Goal: Information Seeking & Learning: Find specific fact

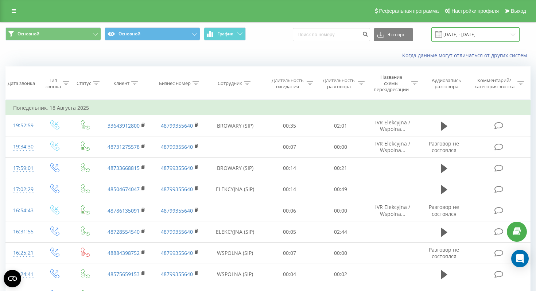
click at [452, 37] on input "[DATE] - [DATE]" at bounding box center [475, 34] width 88 height 14
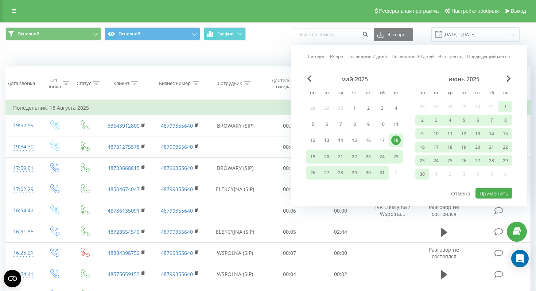
click at [506, 80] on div "июнь 2025" at bounding box center [463, 78] width 97 height 7
click at [506, 79] on div "июнь 2025" at bounding box center [463, 78] width 97 height 7
click at [510, 78] on span "Next Month" at bounding box center [508, 78] width 4 height 7
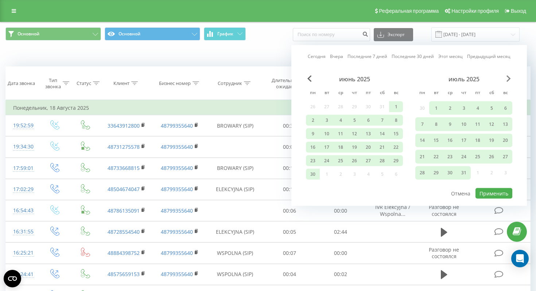
click at [510, 78] on span "Next Month" at bounding box center [508, 78] width 4 height 7
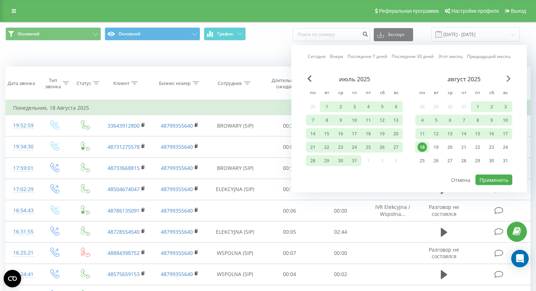
click at [509, 78] on span "Next Month" at bounding box center [508, 78] width 4 height 7
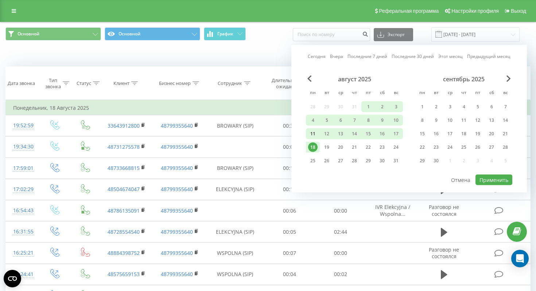
click at [315, 136] on div "11" at bounding box center [312, 133] width 9 height 9
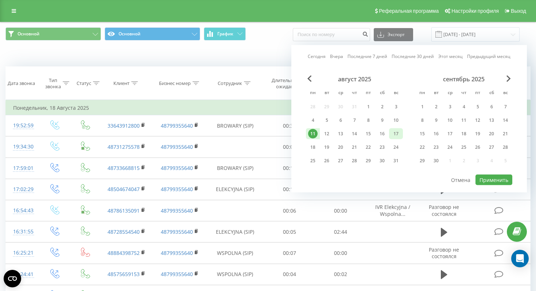
click at [392, 132] on div "17" at bounding box center [395, 133] width 9 height 9
click at [497, 183] on button "Применить" at bounding box center [493, 180] width 37 height 11
type input "[DATE] - [DATE]"
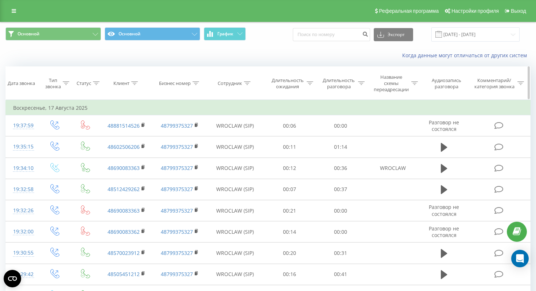
click at [226, 84] on div "Сотрудник" at bounding box center [230, 83] width 24 height 6
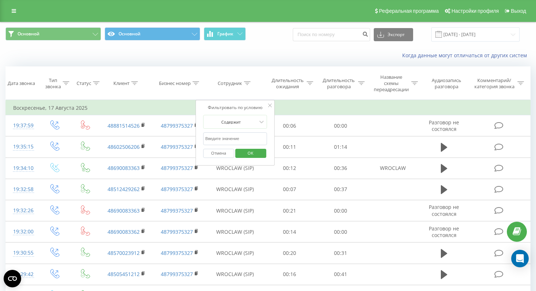
click at [234, 135] on input "text" at bounding box center [235, 138] width 64 height 13
type input "wroclaw"
click at [252, 155] on span "OK" at bounding box center [250, 152] width 20 height 11
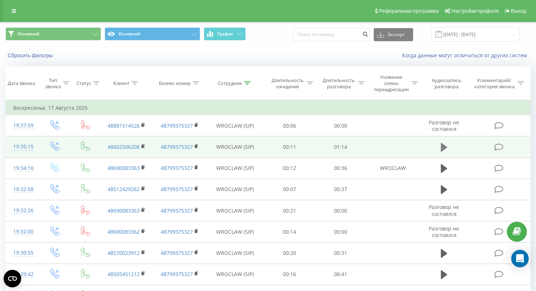
click at [444, 148] on icon at bounding box center [444, 147] width 7 height 9
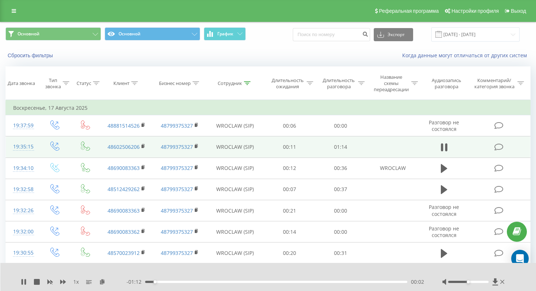
click at [482, 283] on div at bounding box center [474, 281] width 64 height 7
click at [482, 282] on div at bounding box center [468, 282] width 40 height 2
click at [483, 283] on div at bounding box center [474, 281] width 64 height 7
click at [456, 35] on input "[DATE] - [DATE]" at bounding box center [475, 34] width 88 height 14
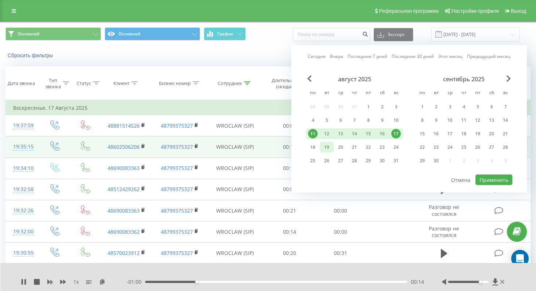
click at [326, 151] on div "19" at bounding box center [326, 147] width 9 height 9
click at [314, 134] on div "11" at bounding box center [312, 133] width 9 height 9
click at [485, 181] on button "Применить" at bounding box center [493, 180] width 37 height 11
type input "[DATE] - [DATE]"
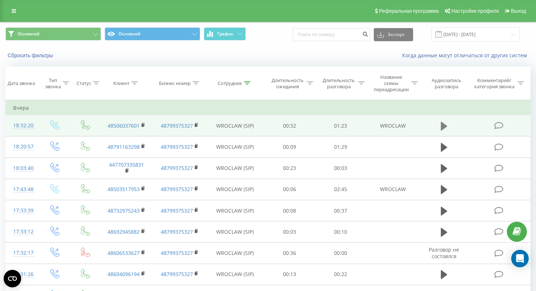
click at [442, 126] on icon at bounding box center [444, 126] width 7 height 9
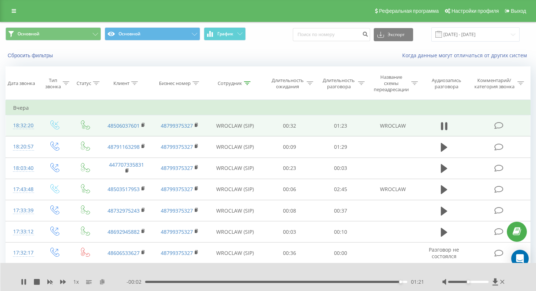
click at [101, 282] on icon at bounding box center [102, 281] width 6 height 5
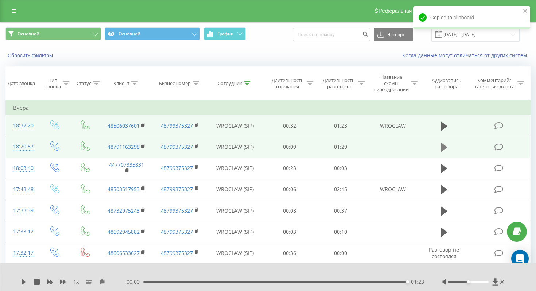
click at [442, 147] on icon at bounding box center [444, 147] width 7 height 9
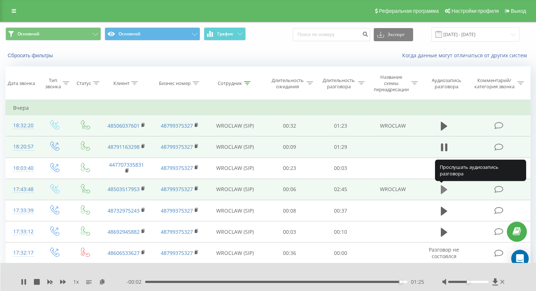
click at [443, 188] on icon at bounding box center [444, 189] width 7 height 9
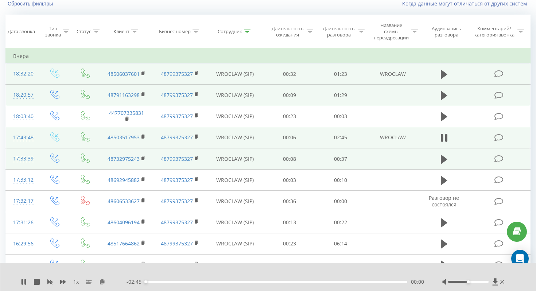
scroll to position [54, 0]
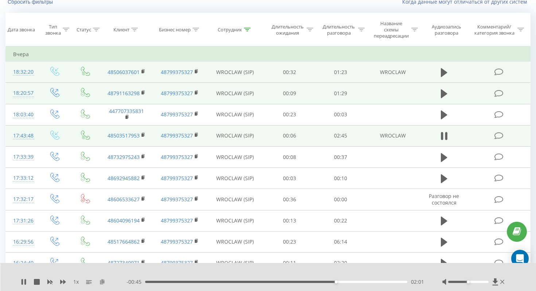
click at [100, 280] on icon at bounding box center [102, 281] width 6 height 5
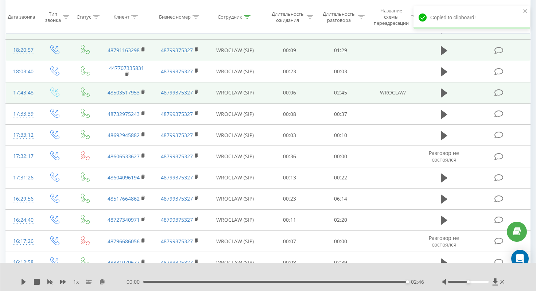
scroll to position [100, 0]
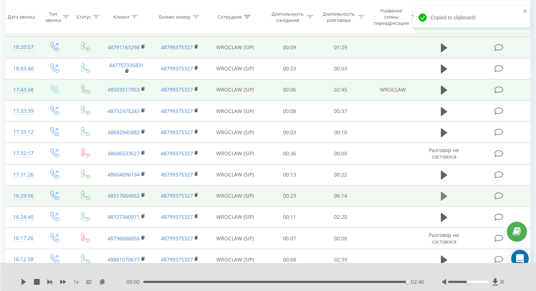
click at [444, 193] on icon at bounding box center [444, 196] width 7 height 10
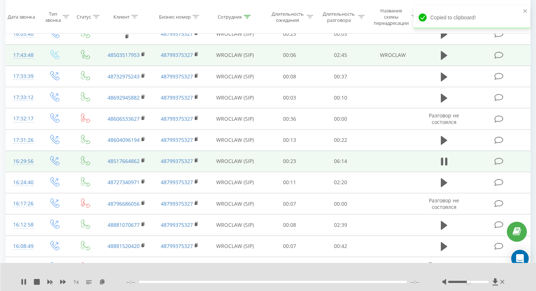
scroll to position [135, 0]
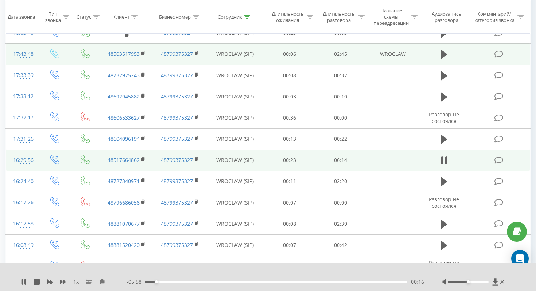
click at [484, 284] on div at bounding box center [474, 281] width 64 height 7
click at [485, 281] on div at bounding box center [468, 282] width 40 height 2
drag, startPoint x: 485, startPoint y: 281, endPoint x: 496, endPoint y: 281, distance: 11.3
click at [496, 281] on div at bounding box center [474, 281] width 64 height 7
click at [76, 283] on span "1 x" at bounding box center [75, 281] width 5 height 7
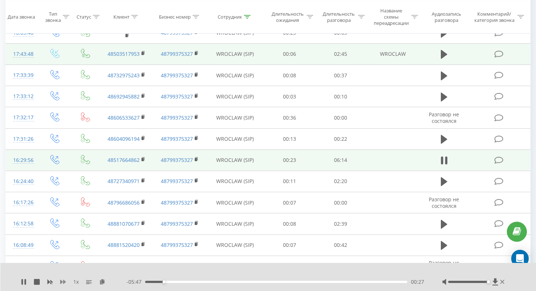
click at [65, 281] on icon at bounding box center [63, 282] width 6 height 4
click at [78, 273] on div at bounding box center [263, 272] width 388 height 8
click at [109, 279] on icon at bounding box center [109, 281] width 6 height 5
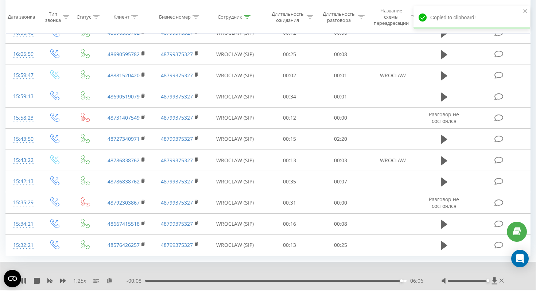
scroll to position [410, 0]
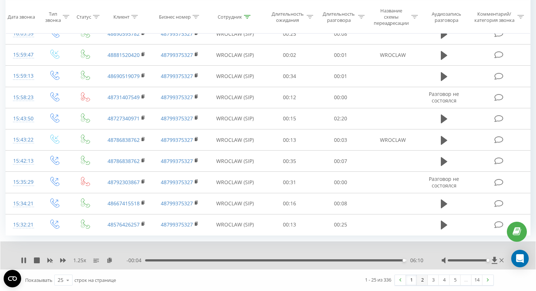
click at [421, 280] on link "2" at bounding box center [422, 280] width 11 height 10
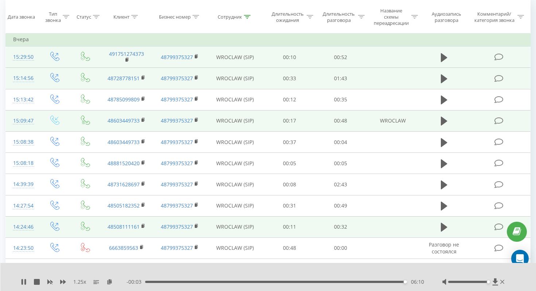
scroll to position [48, 0]
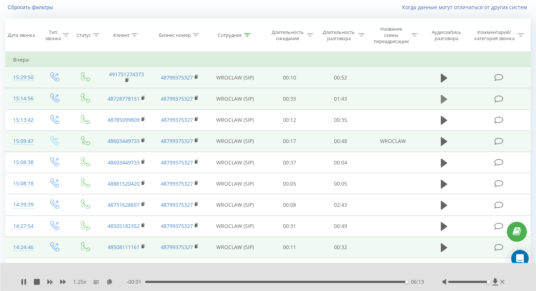
click at [444, 99] on icon at bounding box center [444, 99] width 7 height 9
click at [319, 279] on div "- 01:38 00:05 00:05" at bounding box center [276, 281] width 298 height 7
click at [319, 280] on div "- 01:37 00:06 00:06" at bounding box center [276, 281] width 298 height 7
click at [319, 281] on div "00:06" at bounding box center [276, 282] width 262 height 2
click at [341, 281] on div "01:09" at bounding box center [276, 282] width 262 height 2
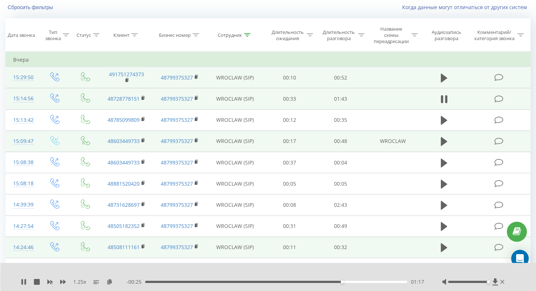
click at [377, 283] on div "01:17" at bounding box center [276, 282] width 262 height 2
click at [403, 282] on div "01:41" at bounding box center [276, 282] width 262 height 2
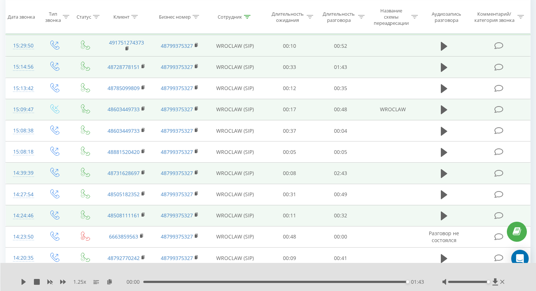
scroll to position [82, 0]
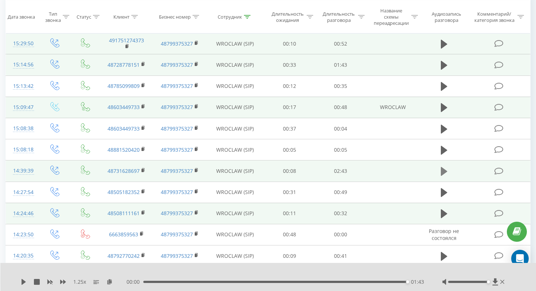
click at [442, 170] on icon at bounding box center [444, 171] width 7 height 9
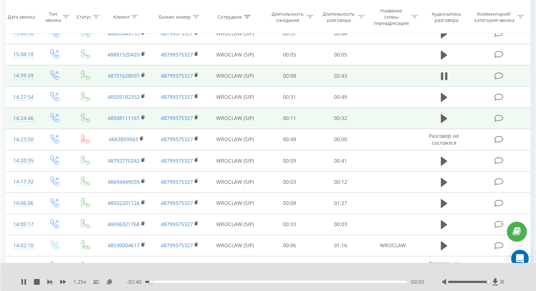
scroll to position [179, 0]
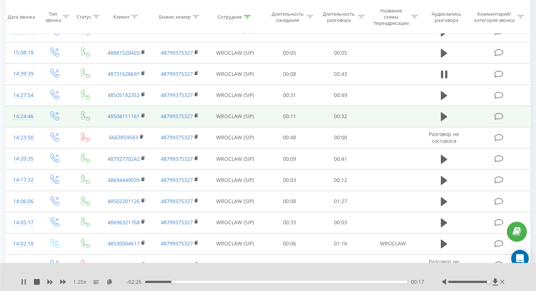
click at [23, 283] on icon at bounding box center [24, 282] width 6 height 6
click at [23, 283] on icon at bounding box center [24, 282] width 4 height 6
click at [23, 282] on icon at bounding box center [24, 282] width 6 height 6
click at [24, 288] on div "1.25 x - 01:54 00:50 00:50" at bounding box center [268, 277] width 536 height 28
click at [24, 280] on icon at bounding box center [24, 282] width 6 height 6
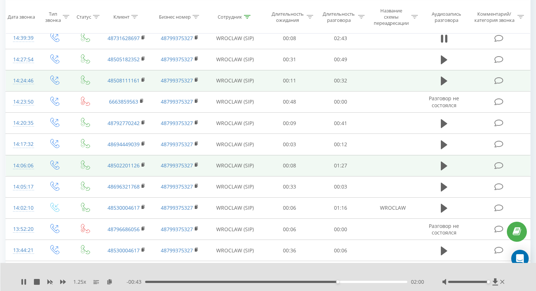
scroll to position [216, 0]
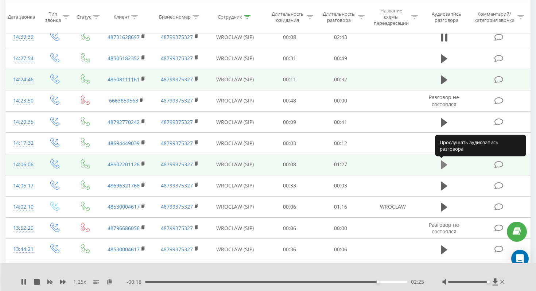
click at [443, 164] on icon at bounding box center [444, 164] width 7 height 9
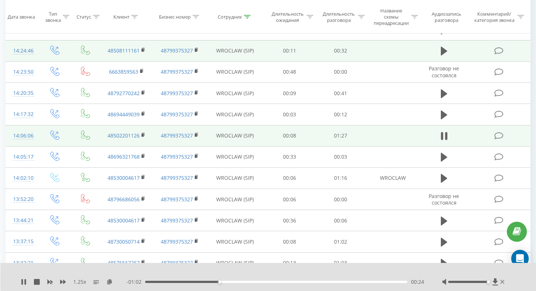
scroll to position [223, 0]
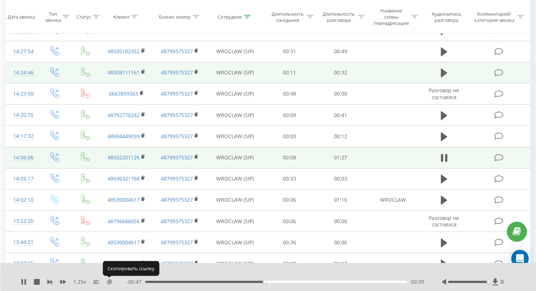
click at [109, 282] on icon at bounding box center [109, 281] width 6 height 5
click at [167, 282] on div "00:07" at bounding box center [276, 282] width 262 height 2
click at [26, 280] on icon at bounding box center [24, 282] width 1 height 6
click at [213, 280] on div "- 00:54 00:33 00:33" at bounding box center [276, 281] width 298 height 7
click at [210, 281] on div "00:33" at bounding box center [276, 282] width 262 height 2
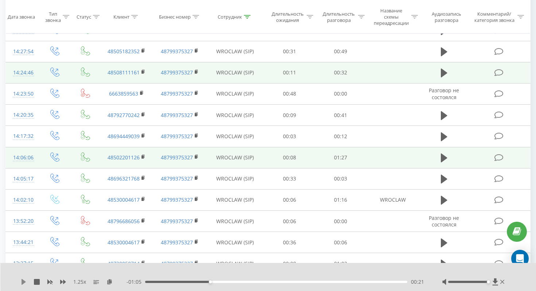
click at [22, 281] on icon at bounding box center [24, 282] width 4 height 6
click at [181, 281] on div "00:25" at bounding box center [276, 282] width 262 height 2
click at [23, 280] on icon at bounding box center [24, 282] width 6 height 6
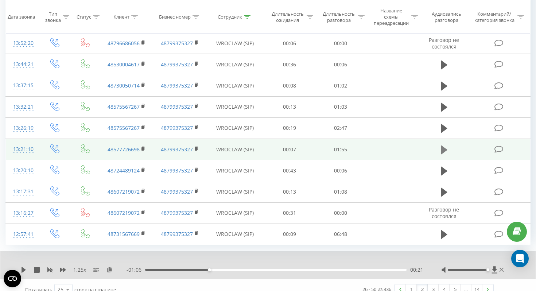
scroll to position [410, 0]
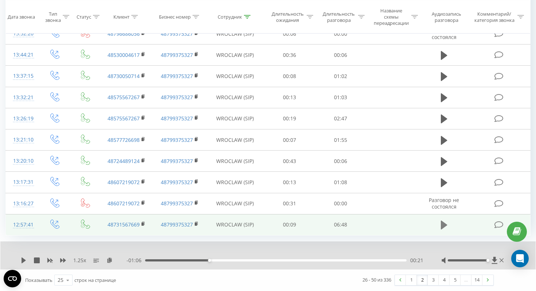
click at [443, 224] on icon at bounding box center [444, 225] width 7 height 9
click at [108, 260] on icon at bounding box center [109, 259] width 6 height 5
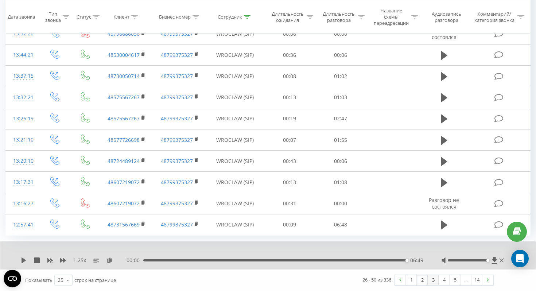
click at [431, 279] on link "3" at bounding box center [433, 280] width 11 height 10
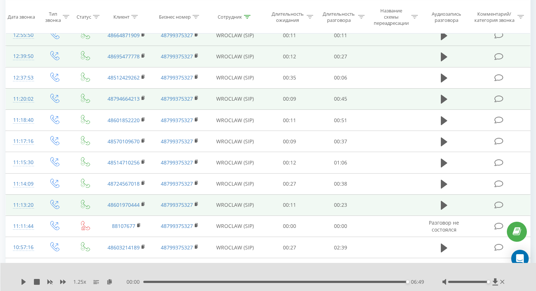
scroll to position [48, 0]
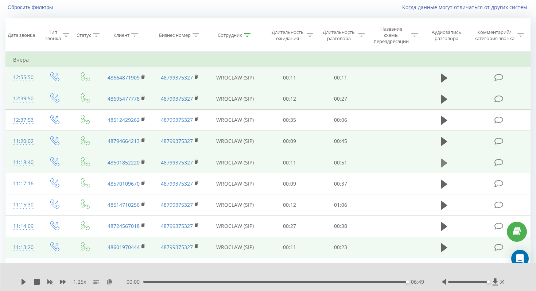
click at [444, 160] on icon at bounding box center [444, 162] width 7 height 9
click at [110, 280] on icon at bounding box center [109, 281] width 6 height 5
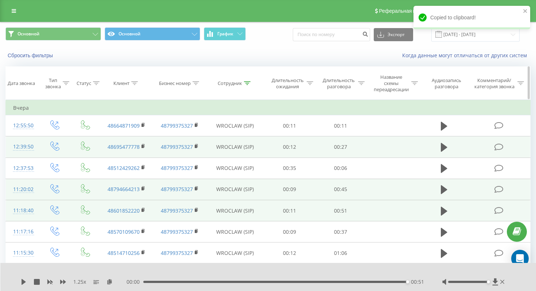
click at [230, 83] on div "Сотрудник" at bounding box center [230, 83] width 24 height 6
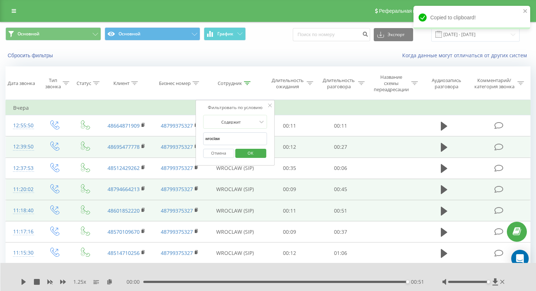
click at [233, 141] on input "wroclaw" at bounding box center [235, 138] width 64 height 13
type input "w"
click at [233, 141] on input "text" at bounding box center [235, 138] width 64 height 13
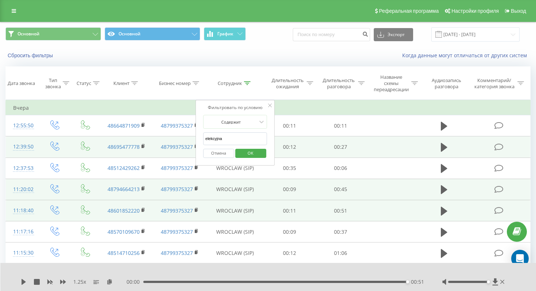
click at [249, 154] on span "OK" at bounding box center [250, 152] width 20 height 11
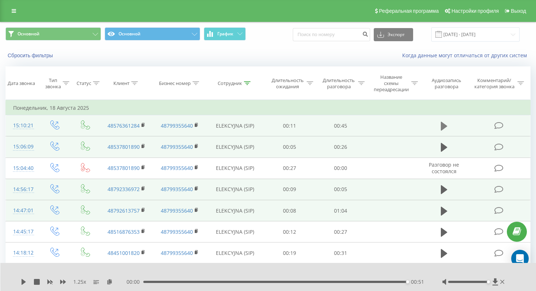
click at [442, 129] on icon at bounding box center [444, 126] width 7 height 9
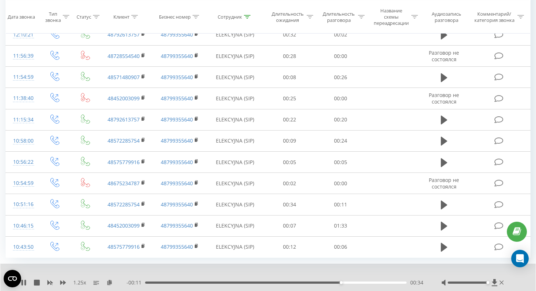
scroll to position [393, 0]
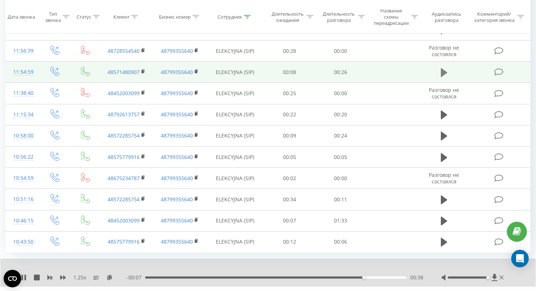
click at [442, 73] on icon at bounding box center [444, 72] width 7 height 9
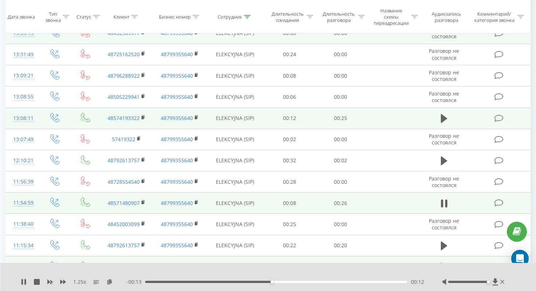
scroll to position [261, 0]
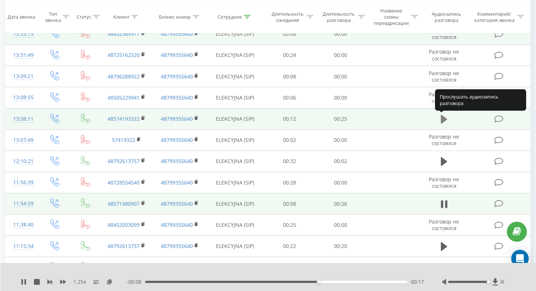
click at [443, 116] on icon at bounding box center [444, 119] width 7 height 9
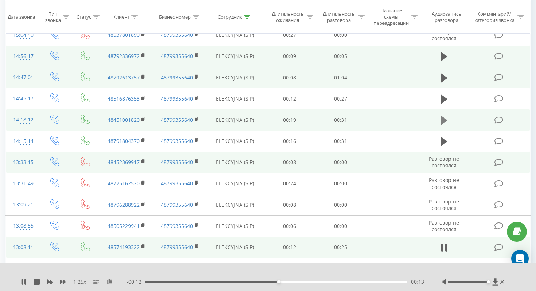
scroll to position [410, 0]
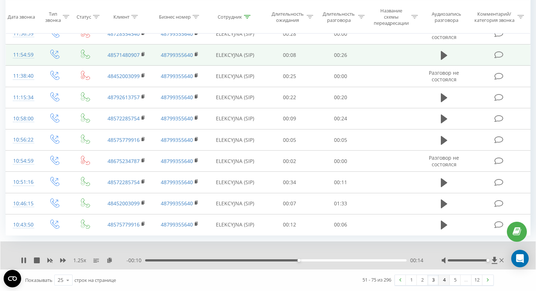
click at [443, 281] on link "4" at bounding box center [444, 280] width 11 height 10
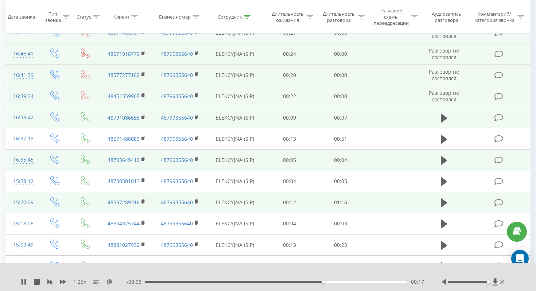
scroll to position [97, 0]
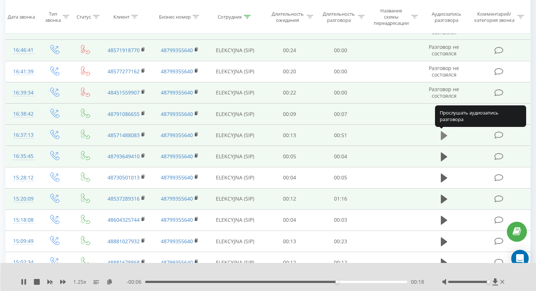
click at [441, 135] on icon at bounding box center [444, 135] width 7 height 9
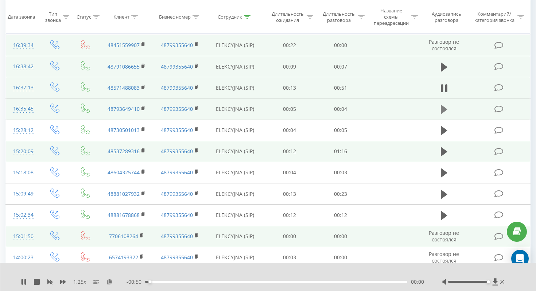
scroll to position [144, 0]
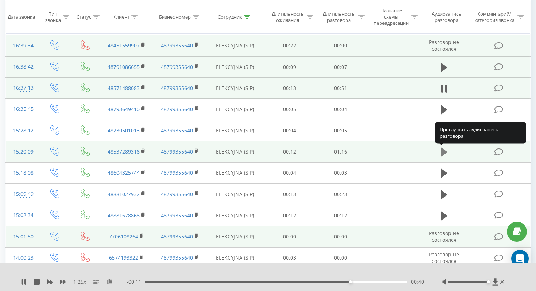
click at [443, 150] on icon at bounding box center [444, 152] width 7 height 9
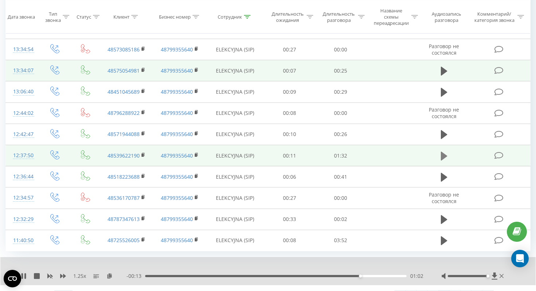
scroll to position [399, 0]
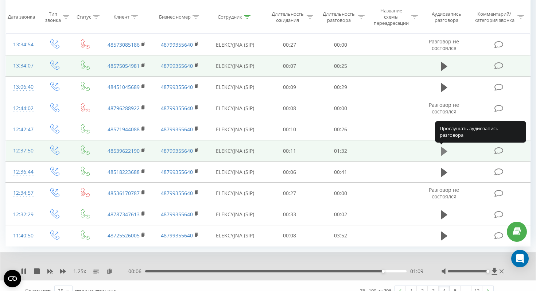
click at [445, 151] on icon at bounding box center [444, 151] width 7 height 9
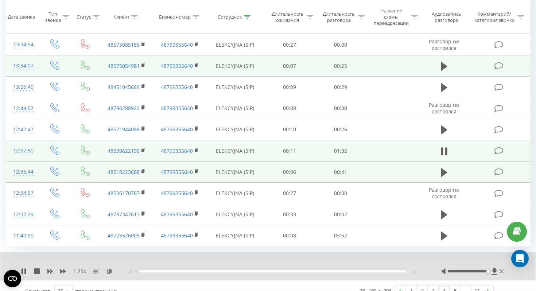
scroll to position [410, 0]
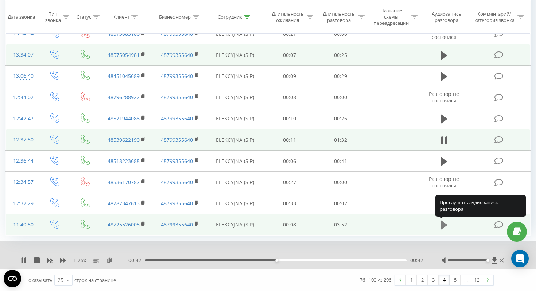
click at [443, 223] on icon at bounding box center [444, 225] width 7 height 9
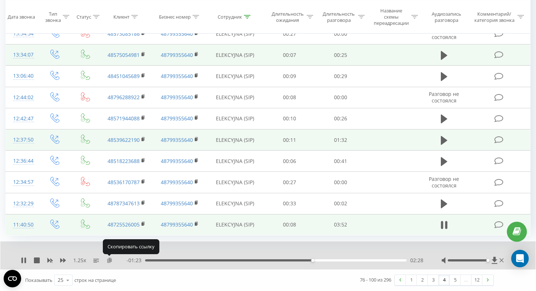
click at [109, 259] on icon at bounding box center [109, 259] width 6 height 5
click at [262, 259] on div "03:37" at bounding box center [275, 260] width 261 height 2
click at [281, 259] on div "- 02:01 01:51 01:51" at bounding box center [275, 260] width 297 height 7
click at [285, 259] on div "- 02:01 01:51 01:51" at bounding box center [275, 260] width 297 height 7
click at [285, 261] on div "02:04" at bounding box center [275, 260] width 261 height 2
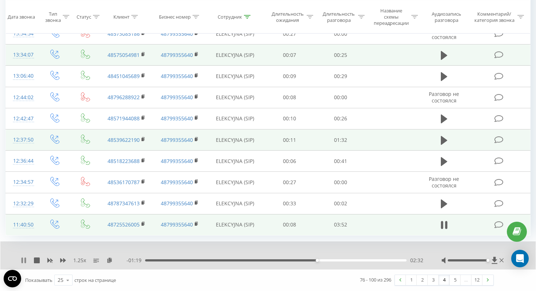
click at [23, 260] on icon at bounding box center [24, 260] width 6 height 6
click at [21, 260] on icon at bounding box center [24, 260] width 6 height 6
click at [442, 224] on icon at bounding box center [442, 225] width 2 height 8
click at [456, 279] on link "5" at bounding box center [455, 280] width 11 height 10
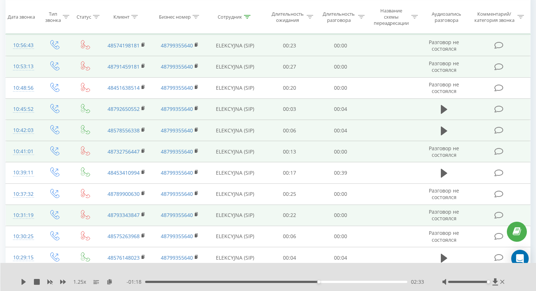
scroll to position [82, 0]
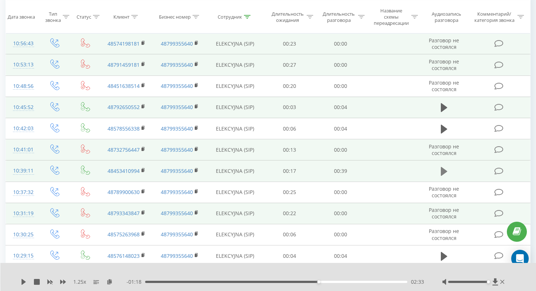
click at [447, 172] on icon at bounding box center [444, 171] width 7 height 10
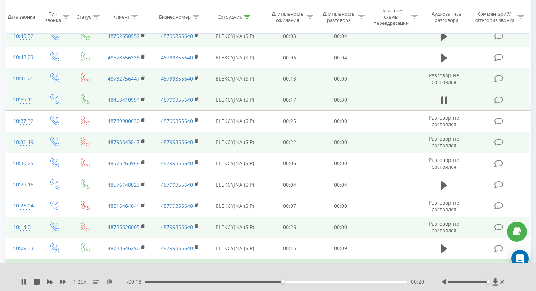
scroll to position [152, 0]
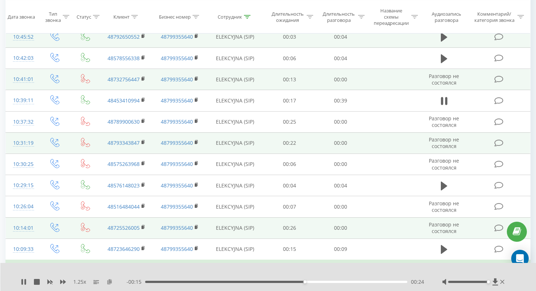
click at [110, 281] on icon at bounding box center [109, 281] width 6 height 5
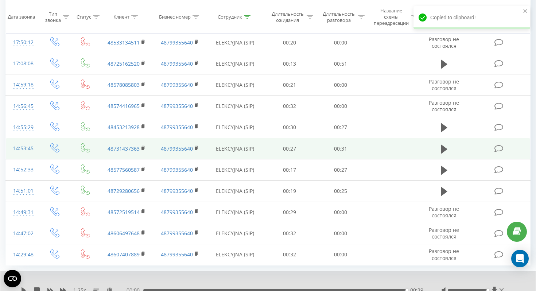
scroll to position [404, 0]
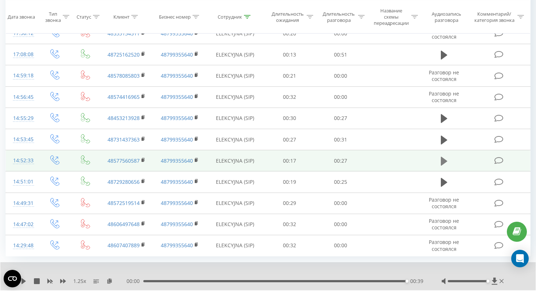
click at [443, 159] on icon at bounding box center [444, 161] width 7 height 9
click at [109, 279] on icon at bounding box center [109, 280] width 6 height 5
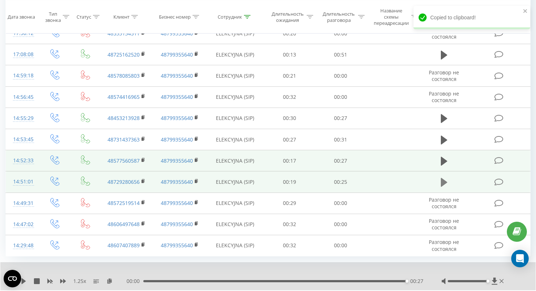
click at [443, 182] on icon at bounding box center [444, 182] width 7 height 9
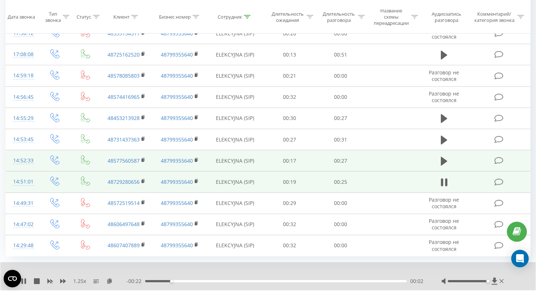
scroll to position [425, 0]
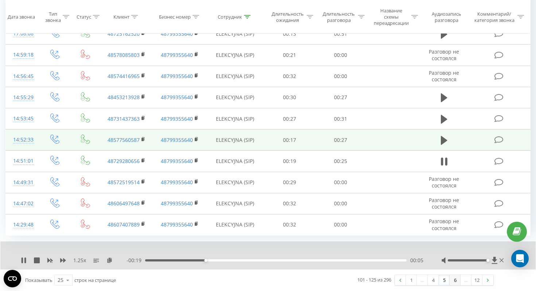
click at [453, 279] on link "6" at bounding box center [455, 280] width 11 height 10
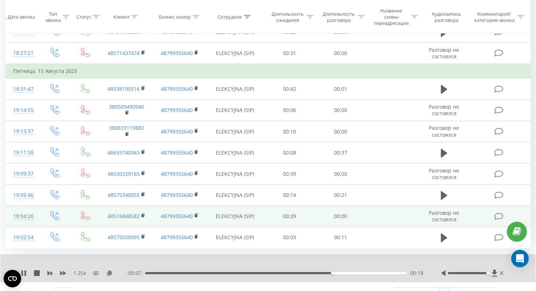
scroll to position [425, 0]
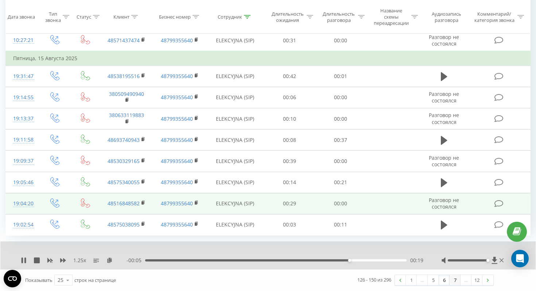
click at [456, 278] on link "7" at bounding box center [455, 280] width 11 height 10
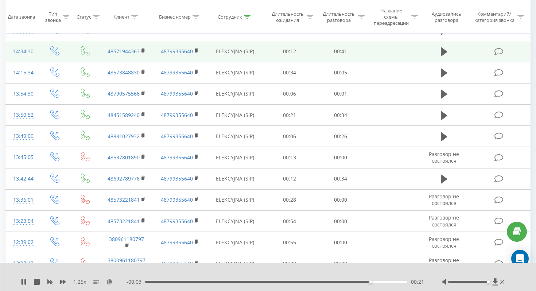
scroll to position [352, 0]
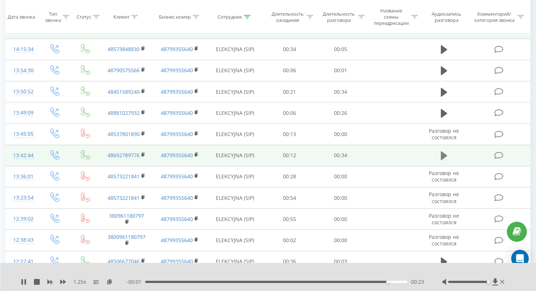
click at [440, 156] on button at bounding box center [444, 155] width 11 height 11
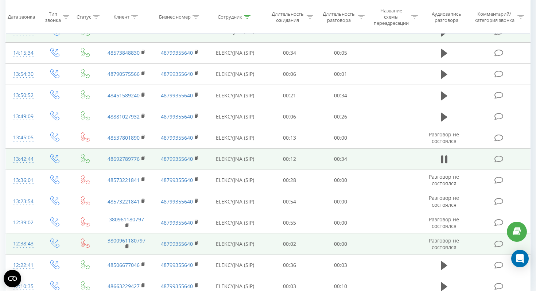
scroll to position [347, 0]
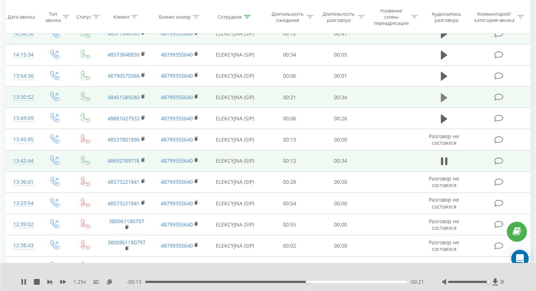
click at [440, 99] on button at bounding box center [444, 97] width 11 height 11
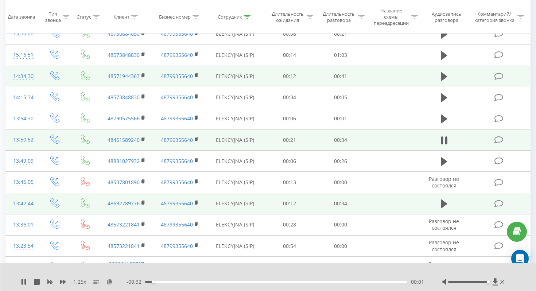
scroll to position [300, 0]
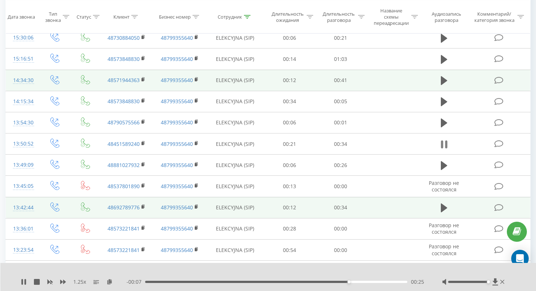
click at [444, 143] on icon at bounding box center [444, 144] width 7 height 10
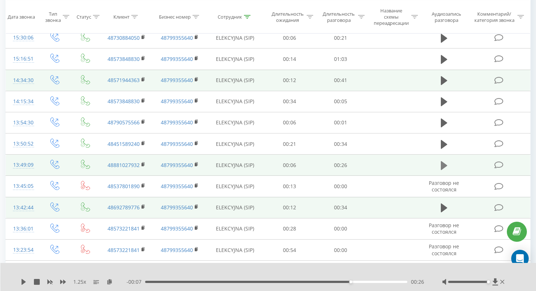
click at [444, 165] on icon at bounding box center [444, 165] width 7 height 9
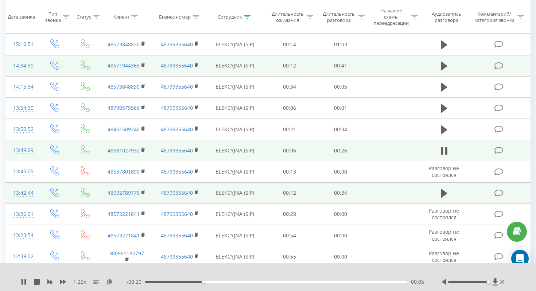
scroll to position [314, 0]
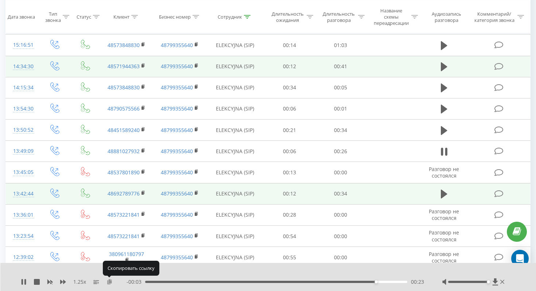
click at [109, 281] on icon at bounding box center [109, 281] width 6 height 5
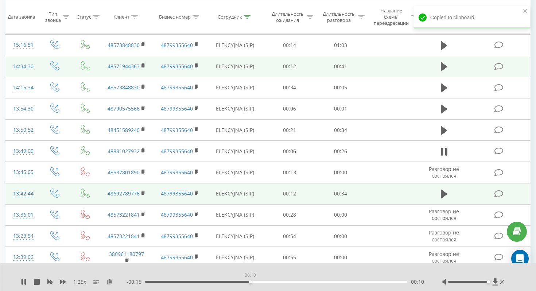
click at [250, 281] on div "00:10" at bounding box center [276, 282] width 262 height 2
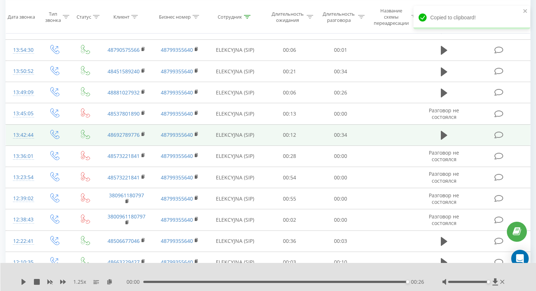
scroll to position [410, 0]
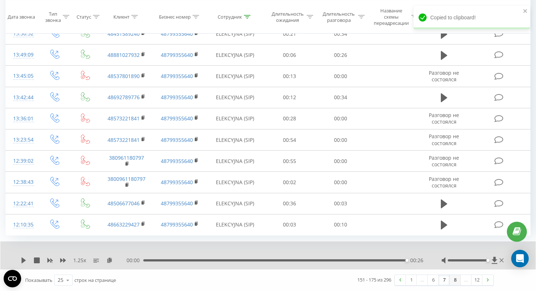
click at [453, 281] on link "8" at bounding box center [455, 280] width 11 height 10
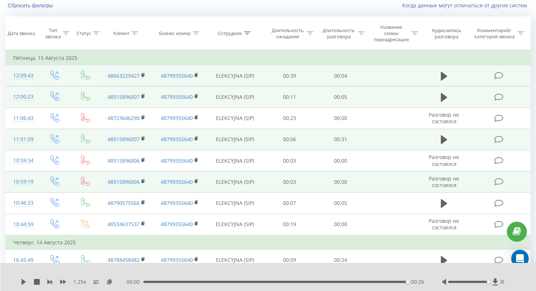
scroll to position [48, 0]
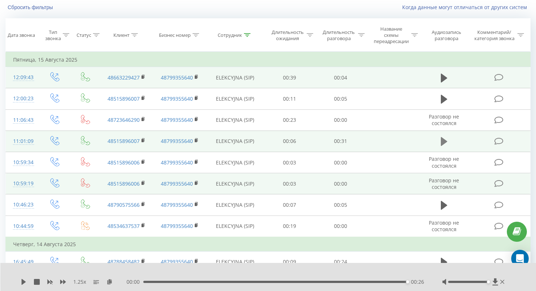
click at [441, 144] on icon at bounding box center [444, 141] width 7 height 9
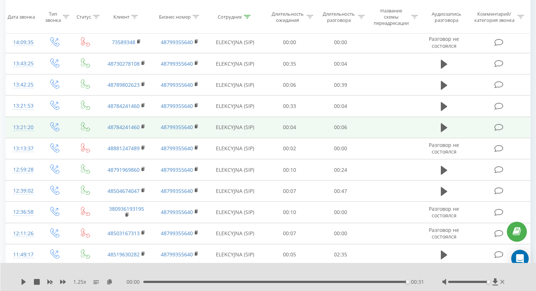
scroll to position [397, 0]
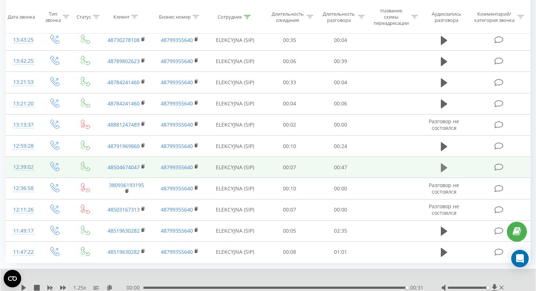
click at [448, 167] on button at bounding box center [444, 167] width 11 height 11
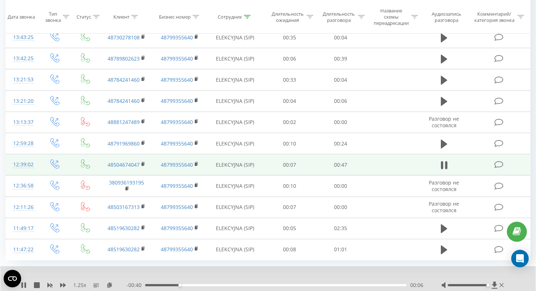
scroll to position [404, 0]
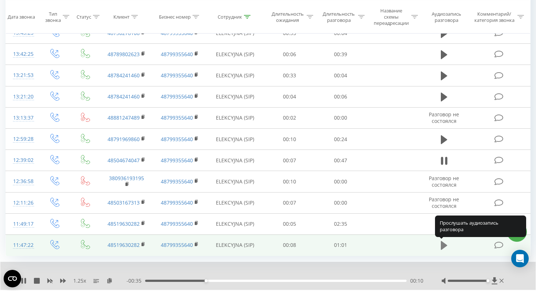
click at [443, 241] on icon at bounding box center [444, 245] width 7 height 10
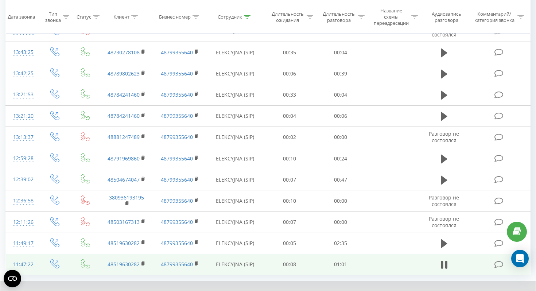
scroll to position [376, 0]
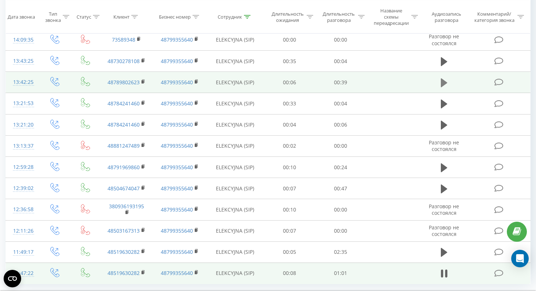
click at [446, 78] on icon at bounding box center [444, 83] width 7 height 10
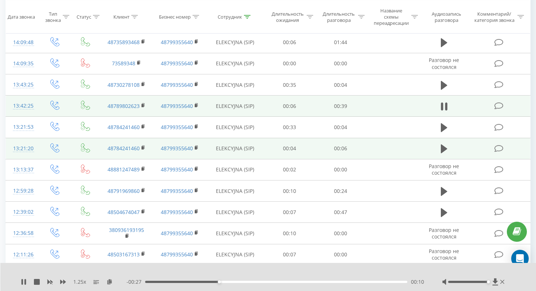
scroll to position [352, 0]
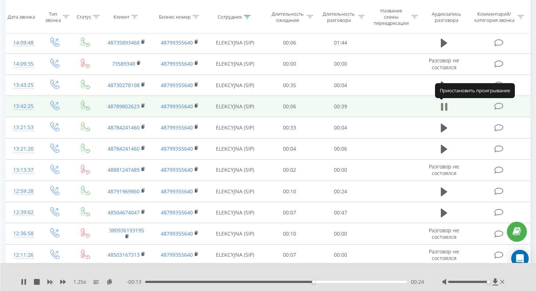
click at [444, 105] on icon at bounding box center [444, 107] width 7 height 10
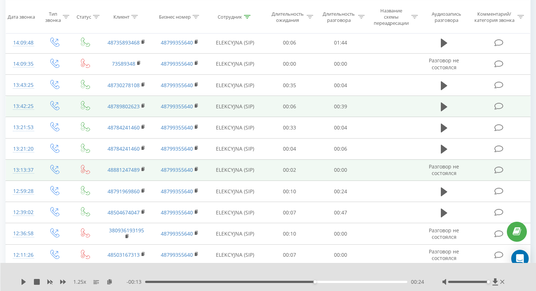
scroll to position [425, 0]
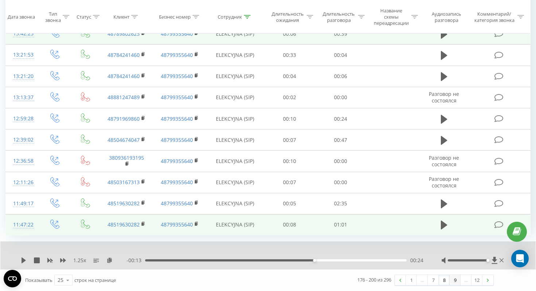
click at [456, 283] on link "9" at bounding box center [455, 280] width 11 height 10
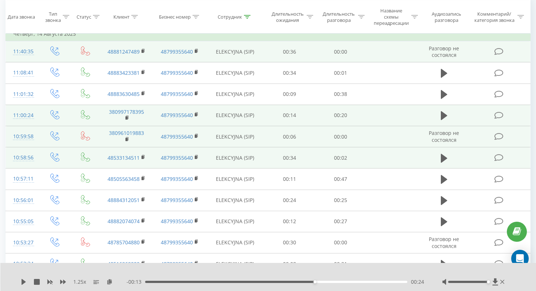
scroll to position [79, 0]
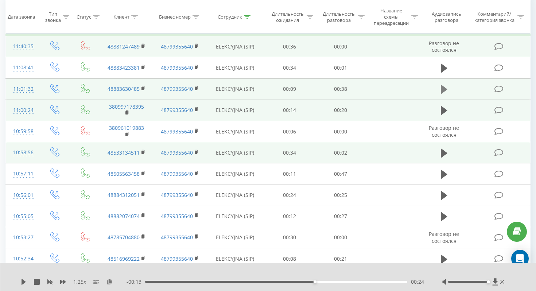
click at [444, 89] on icon at bounding box center [444, 89] width 7 height 9
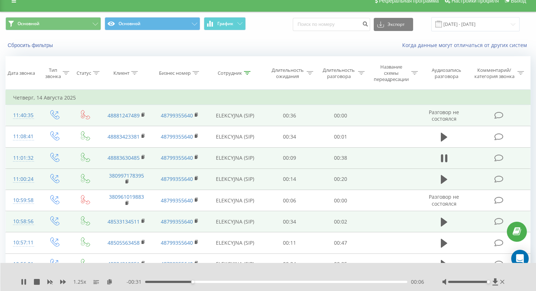
scroll to position [6, 0]
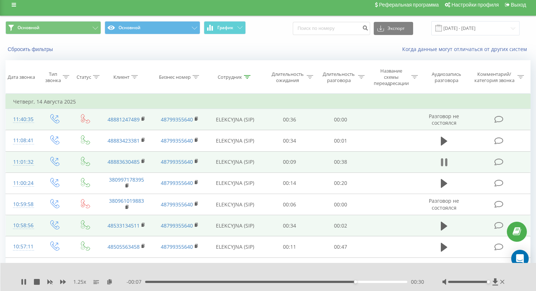
click at [444, 162] on icon at bounding box center [444, 162] width 7 height 10
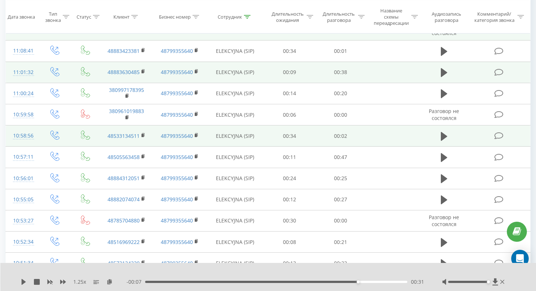
scroll to position [155, 0]
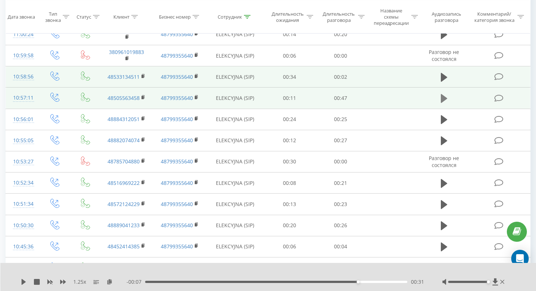
click at [441, 98] on icon at bounding box center [444, 98] width 7 height 9
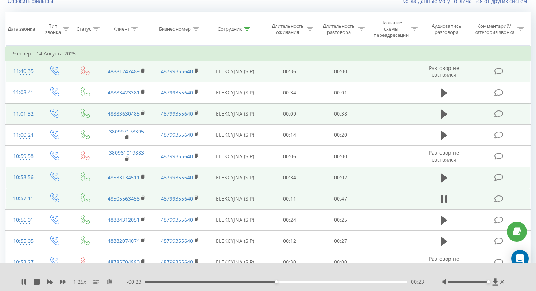
scroll to position [0, 0]
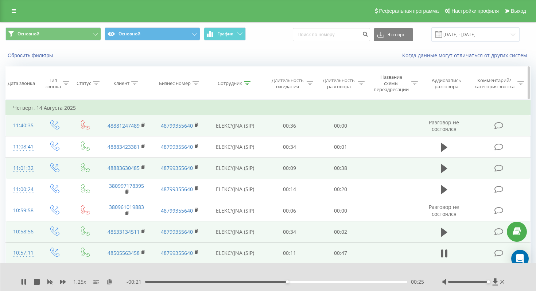
click at [233, 83] on div "Сотрудник" at bounding box center [230, 83] width 24 height 6
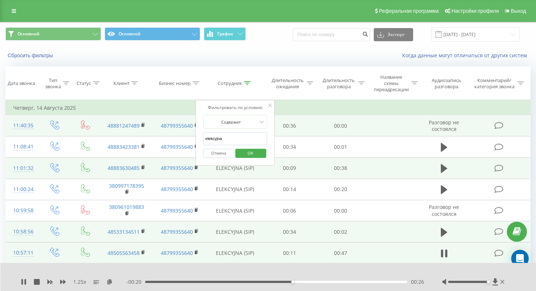
click at [238, 137] on input "elekcyjna" at bounding box center [235, 138] width 64 height 13
type input "e"
click at [238, 137] on input "text" at bounding box center [235, 138] width 64 height 13
type input "wspolna"
click at [248, 152] on span "OK" at bounding box center [250, 152] width 20 height 11
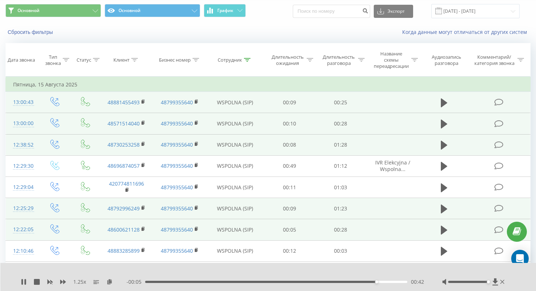
scroll to position [36, 0]
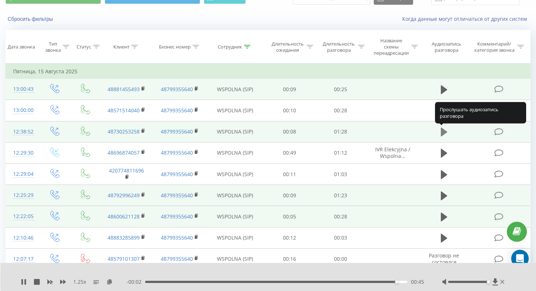
click at [441, 131] on icon at bounding box center [444, 132] width 7 height 9
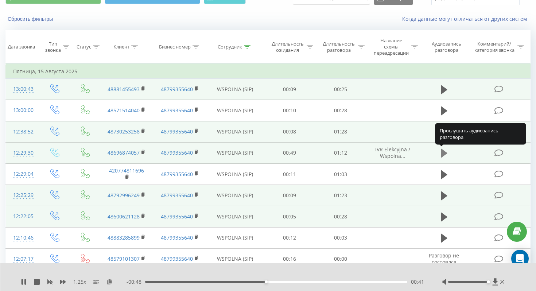
click at [441, 149] on icon at bounding box center [444, 153] width 7 height 10
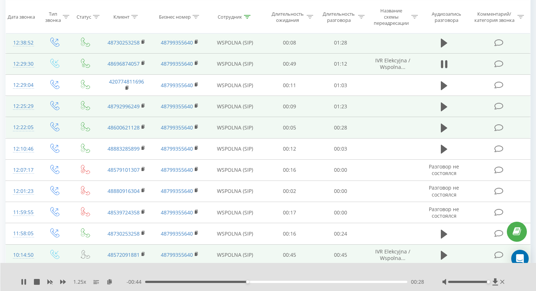
scroll to position [97, 0]
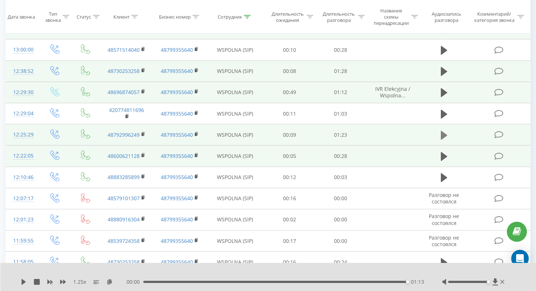
click at [443, 137] on icon at bounding box center [444, 135] width 7 height 9
click at [443, 136] on icon at bounding box center [442, 135] width 2 height 8
click at [109, 281] on icon at bounding box center [109, 281] width 6 height 5
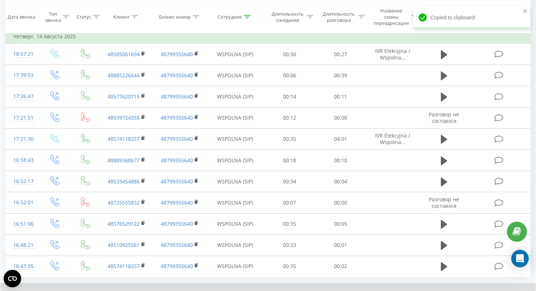
scroll to position [385, 0]
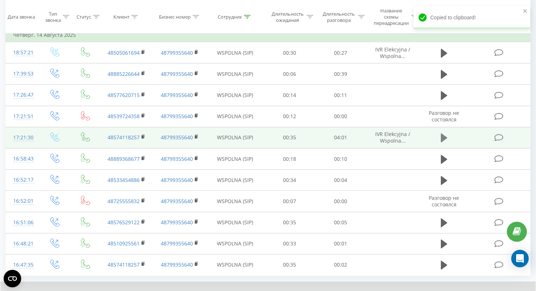
click at [441, 140] on icon at bounding box center [444, 137] width 7 height 9
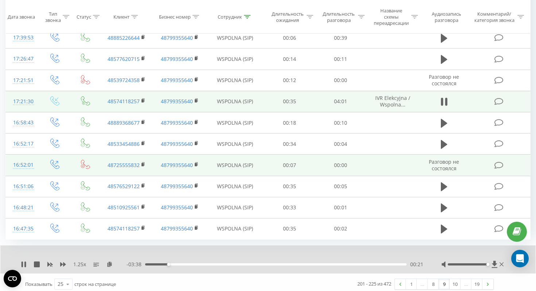
scroll to position [425, 0]
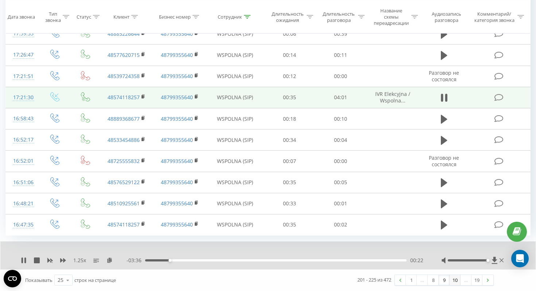
click at [454, 281] on link "10" at bounding box center [455, 280] width 11 height 10
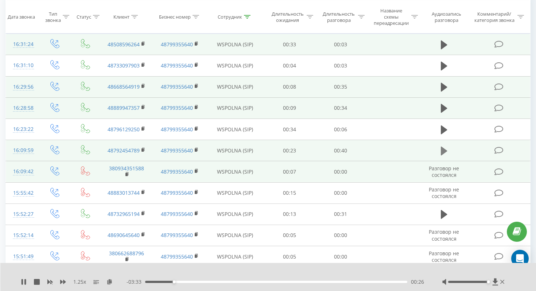
scroll to position [88, 0]
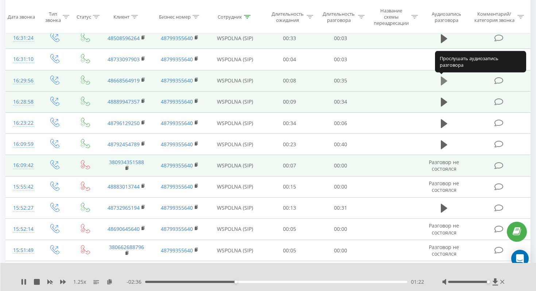
click at [443, 79] on icon at bounding box center [444, 81] width 7 height 9
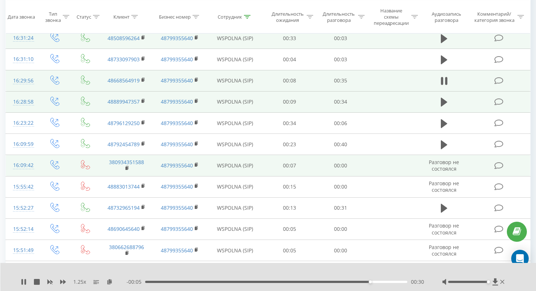
click at [149, 281] on div "00:30" at bounding box center [276, 282] width 262 height 2
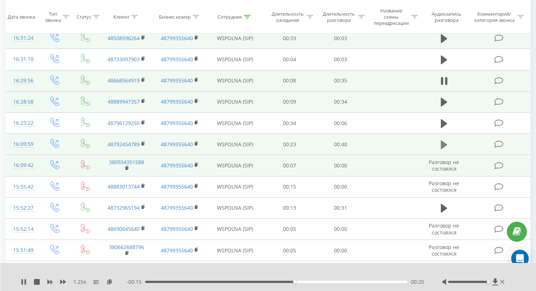
click at [442, 147] on icon at bounding box center [444, 144] width 7 height 9
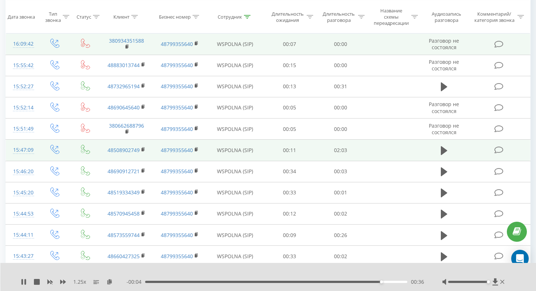
scroll to position [210, 0]
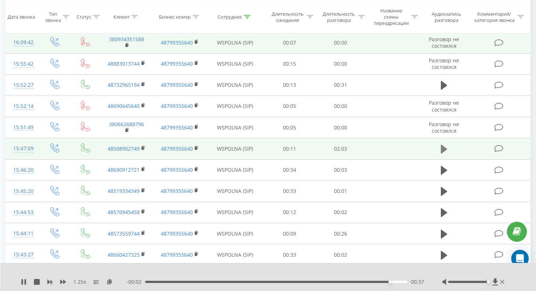
click at [443, 149] on icon at bounding box center [444, 149] width 7 height 9
click at [443, 149] on icon at bounding box center [444, 149] width 7 height 10
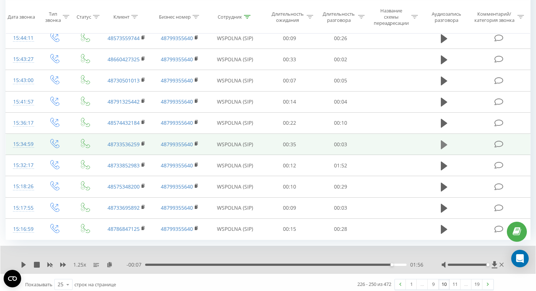
scroll to position [410, 0]
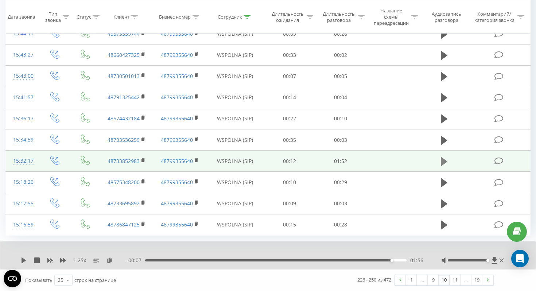
click at [443, 163] on icon at bounding box center [444, 161] width 7 height 9
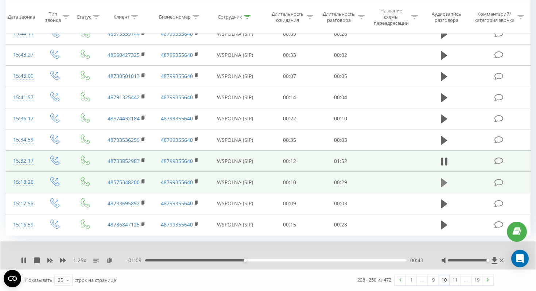
click at [444, 178] on icon at bounding box center [444, 183] width 7 height 10
click at [456, 282] on link "11" at bounding box center [455, 280] width 11 height 10
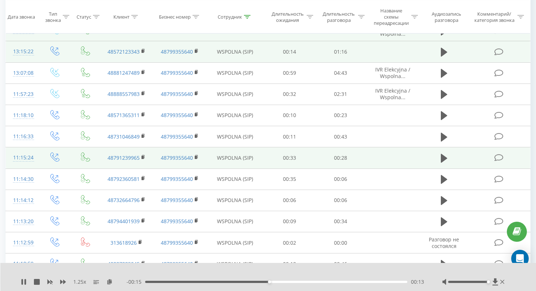
scroll to position [207, 0]
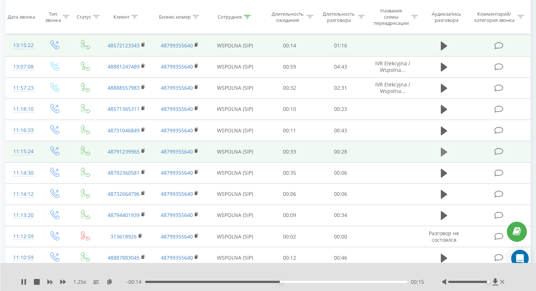
click at [445, 152] on icon at bounding box center [444, 152] width 7 height 9
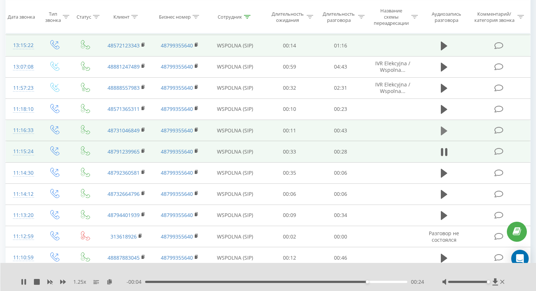
click at [443, 129] on icon at bounding box center [444, 130] width 7 height 9
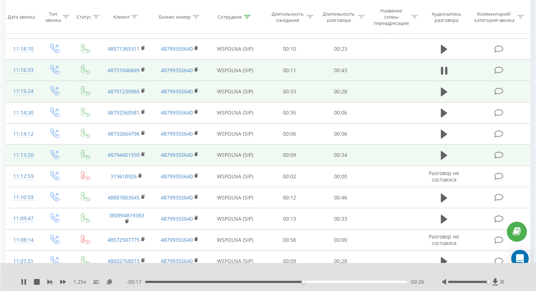
scroll to position [273, 0]
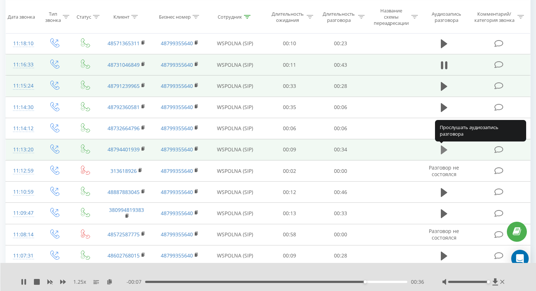
click at [444, 148] on icon at bounding box center [444, 149] width 7 height 9
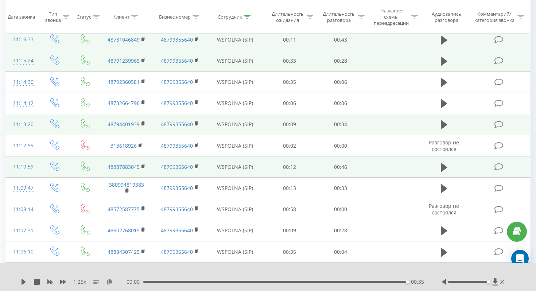
scroll to position [307, 0]
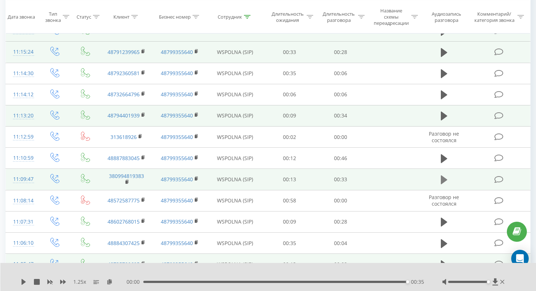
click at [440, 181] on button at bounding box center [444, 179] width 11 height 11
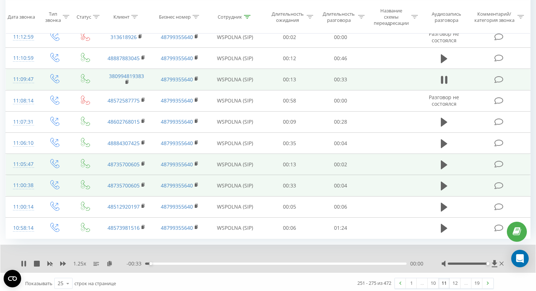
scroll to position [410, 0]
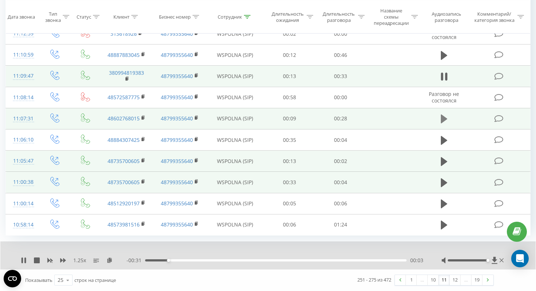
click at [444, 121] on icon at bounding box center [444, 119] width 7 height 10
click at [109, 259] on icon at bounding box center [109, 259] width 6 height 5
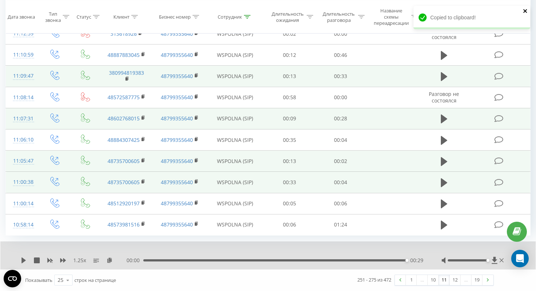
click at [525, 10] on icon "close" at bounding box center [525, 11] width 5 height 6
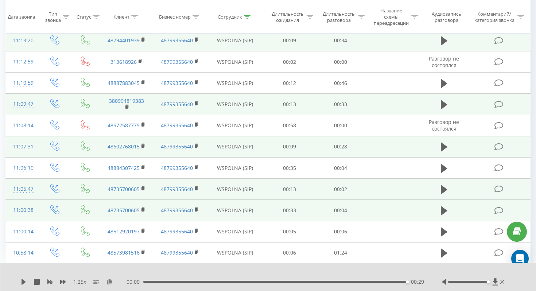
scroll to position [0, 0]
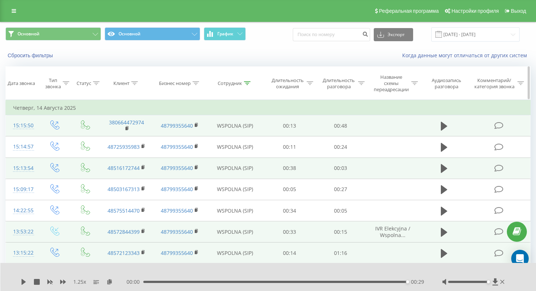
click at [236, 82] on div "Сотрудник" at bounding box center [230, 83] width 24 height 6
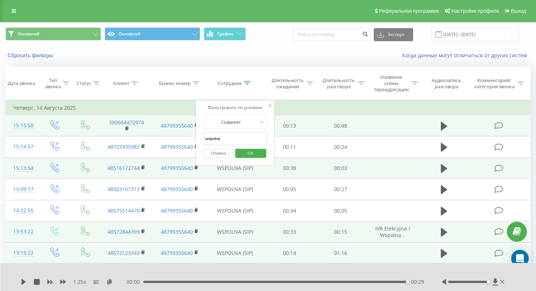
click at [243, 137] on input "wspolna" at bounding box center [235, 138] width 64 height 13
drag, startPoint x: 243, startPoint y: 137, endPoint x: 197, endPoint y: 138, distance: 46.3
click at [197, 138] on div "Фильтровать по условию Содержит wspolna Отмена OK" at bounding box center [234, 133] width 79 height 66
type input "и"
click at [231, 139] on input "text" at bounding box center [235, 138] width 64 height 13
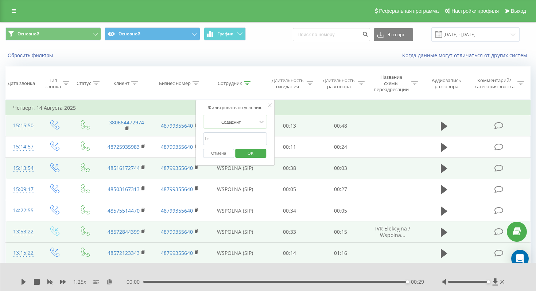
type input "browary"
click at [256, 154] on span "OK" at bounding box center [250, 152] width 20 height 11
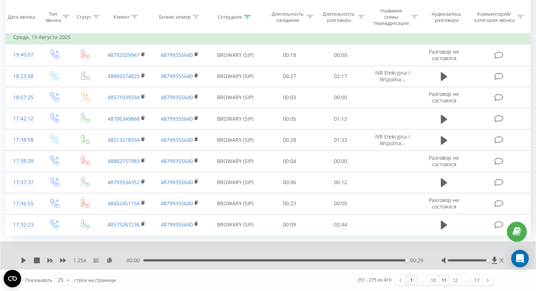
click at [409, 280] on link "1" at bounding box center [411, 280] width 11 height 10
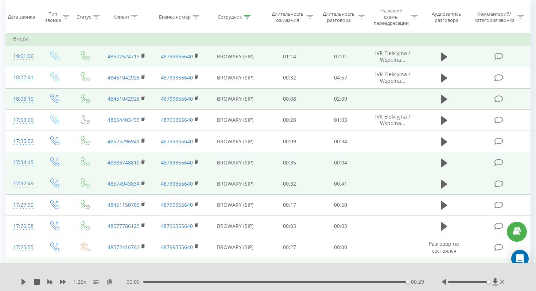
scroll to position [48, 0]
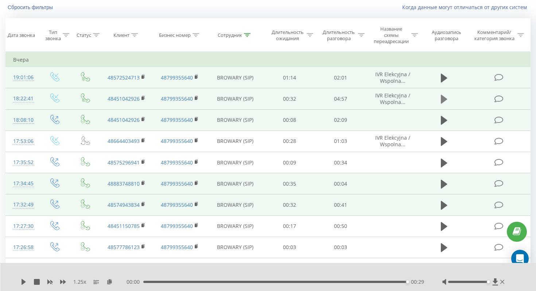
click at [441, 99] on icon at bounding box center [444, 99] width 7 height 9
click at [109, 281] on icon at bounding box center [109, 281] width 6 height 5
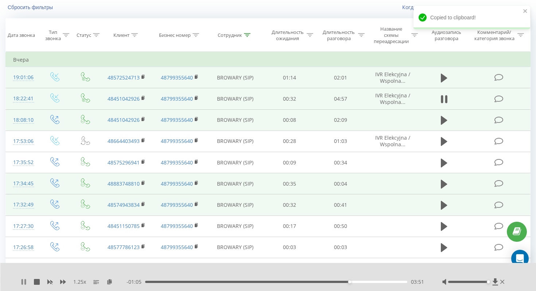
click at [22, 283] on icon at bounding box center [22, 282] width 1 height 6
click at [23, 280] on icon at bounding box center [24, 282] width 4 height 6
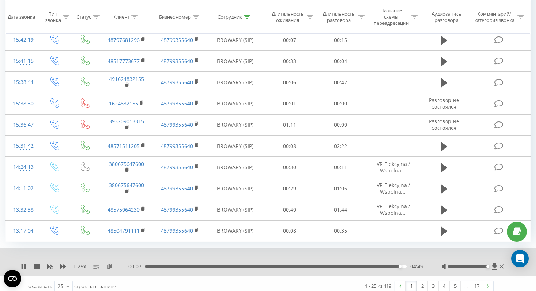
scroll to position [410, 0]
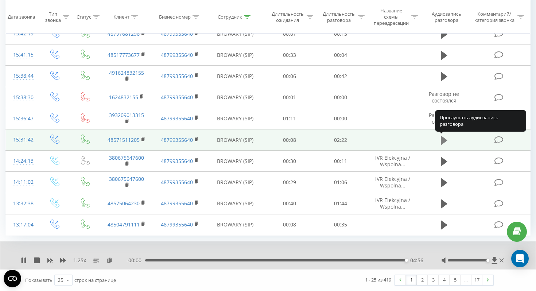
click at [443, 140] on icon at bounding box center [444, 140] width 7 height 9
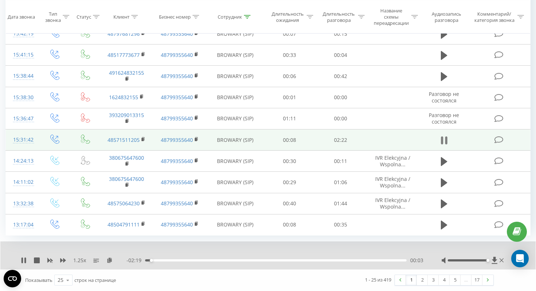
click at [446, 140] on icon at bounding box center [446, 140] width 2 height 8
